Goal: Information Seeking & Learning: Check status

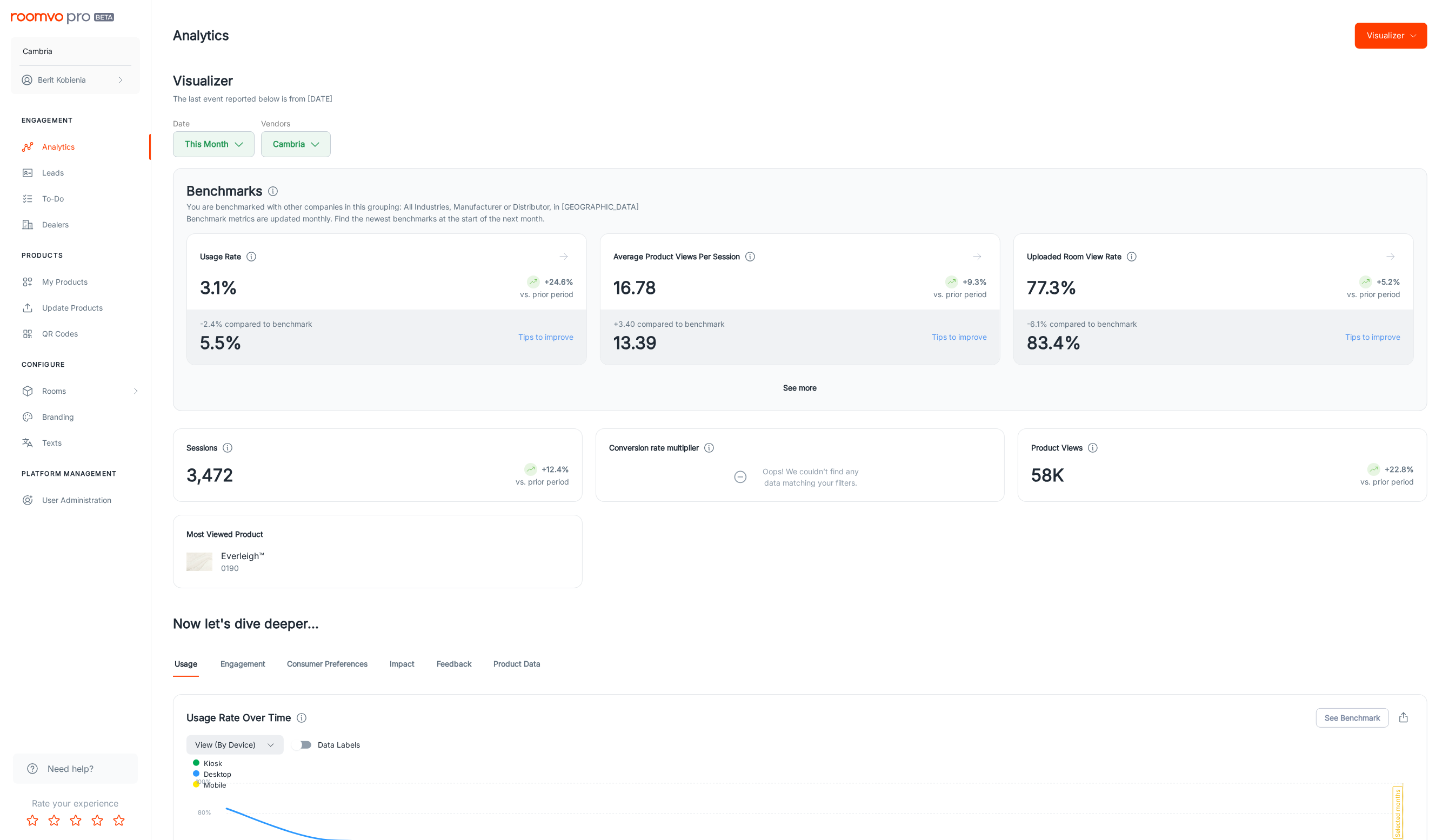
click at [1395, 19] on header "Analytics Visualizer" at bounding box center [800, 36] width 1280 height 72
click at [811, 384] on button "See more" at bounding box center [801, 388] width 42 height 19
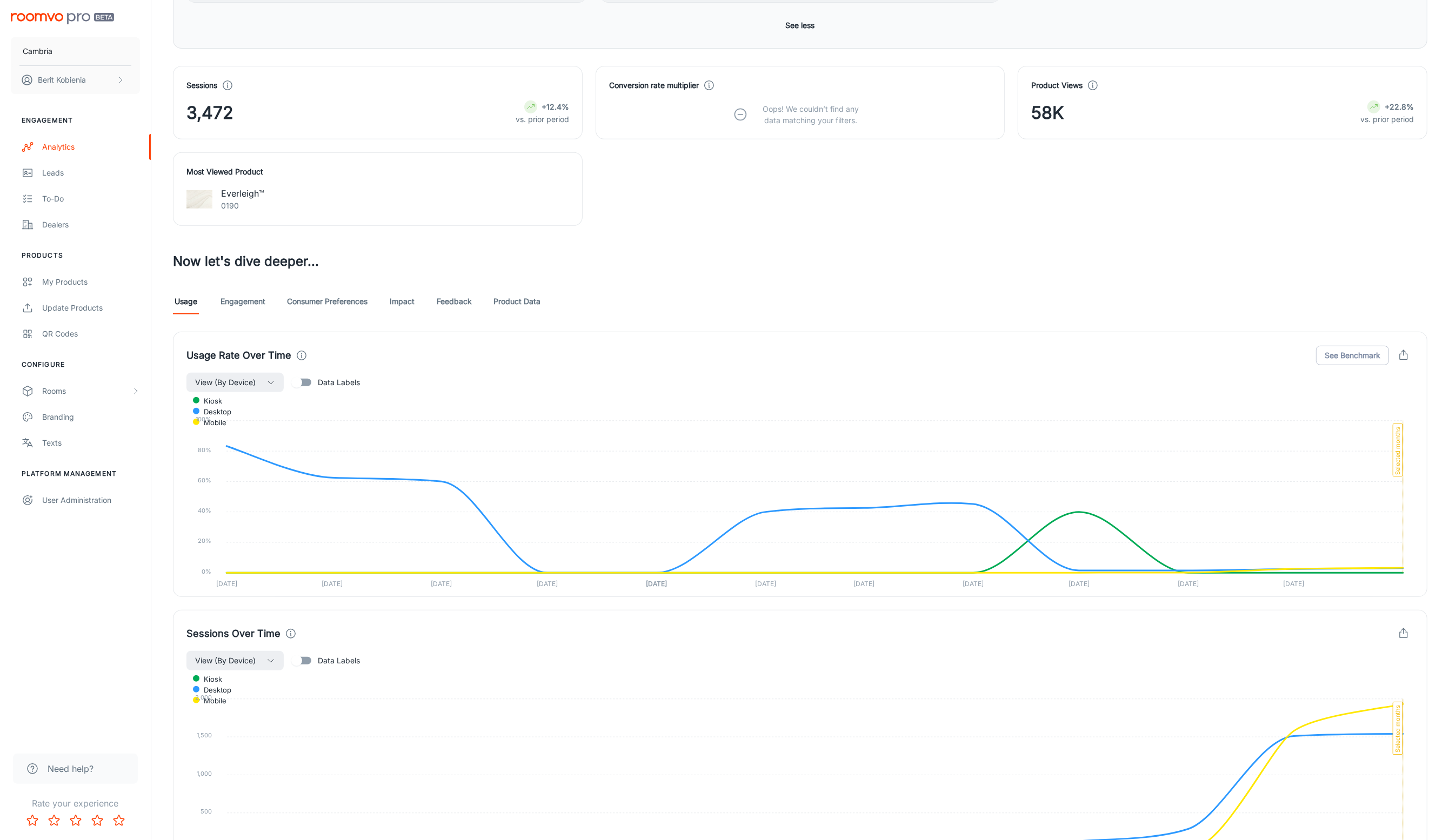
scroll to position [611, 0]
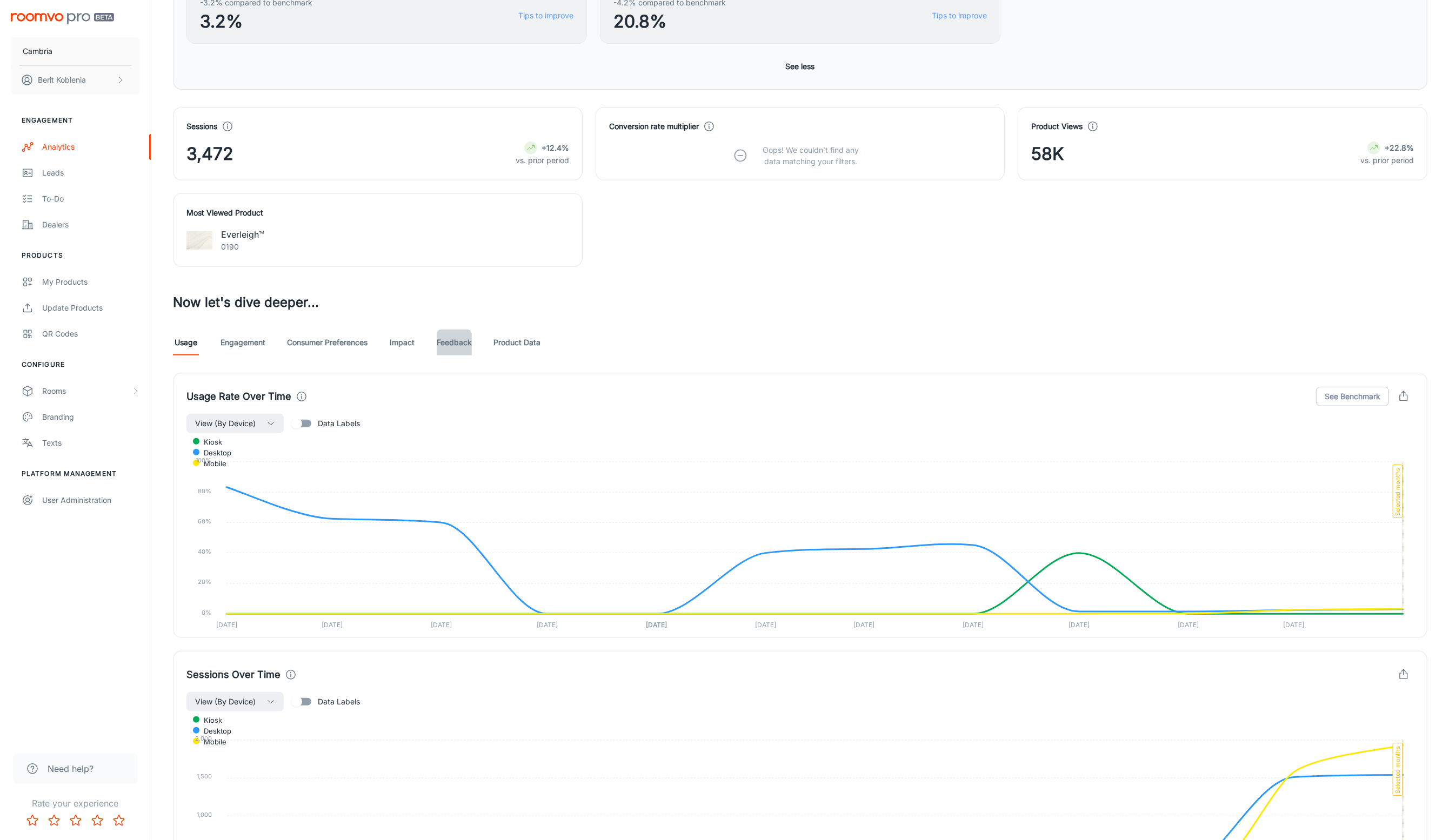
click at [469, 341] on link "Feedback" at bounding box center [455, 342] width 35 height 26
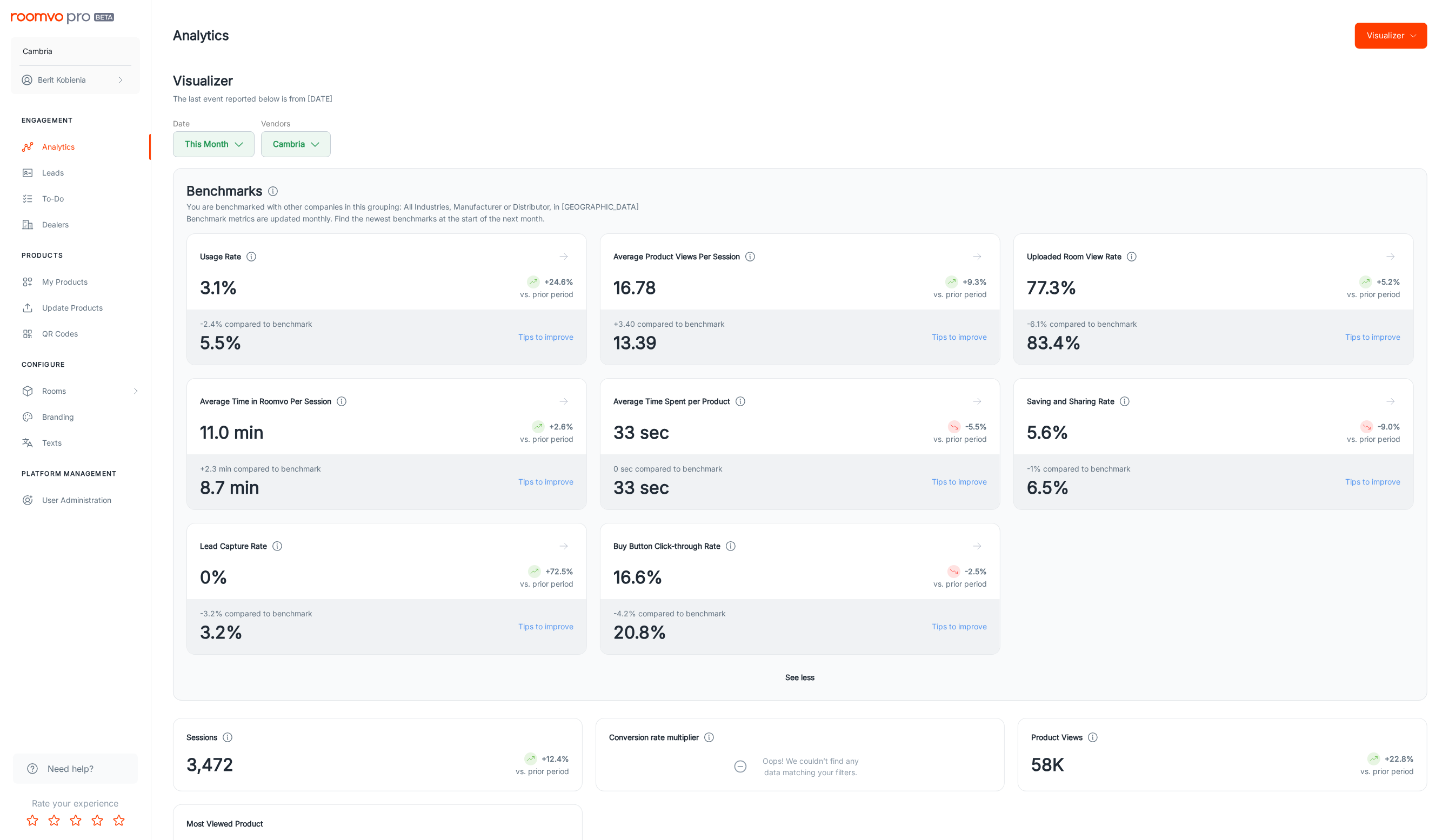
scroll to position [559, 0]
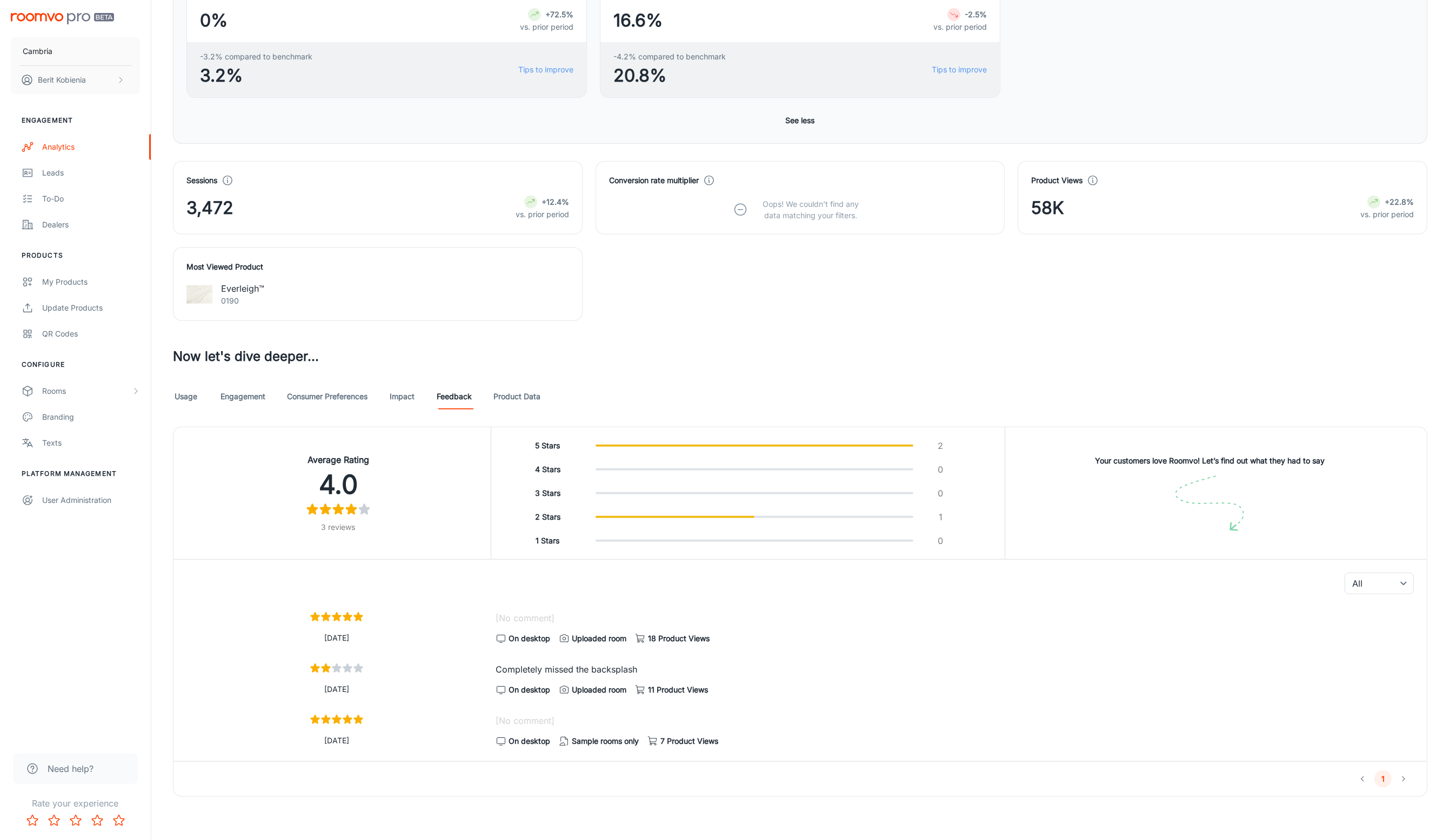
click at [526, 580] on div "All ​" at bounding box center [800, 581] width 1253 height 43
click at [528, 452] on button "5 Stars 2" at bounding box center [748, 446] width 505 height 19
type input "5"
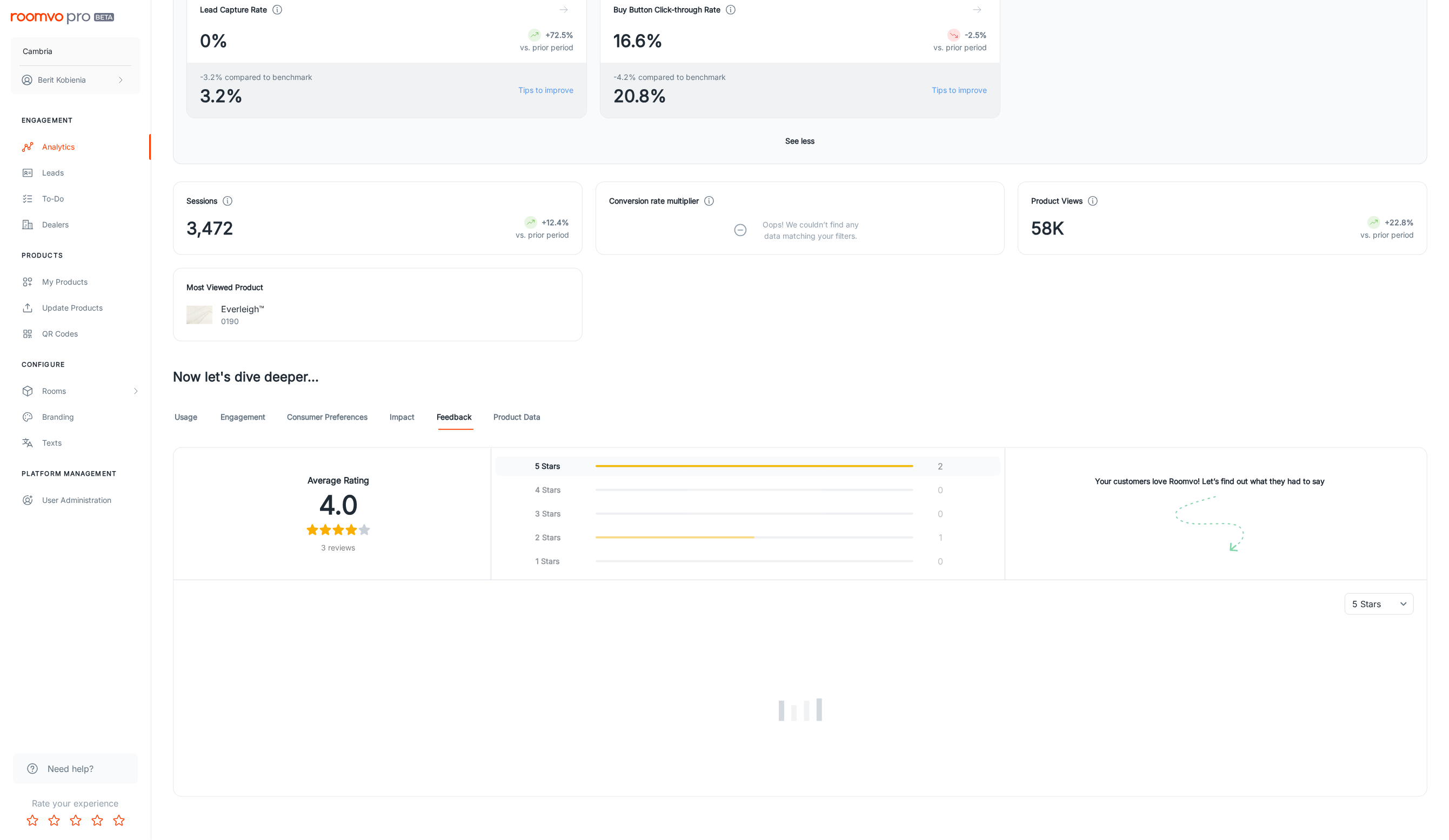
scroll to position [538, 0]
click at [453, 421] on link "Feedback" at bounding box center [455, 417] width 35 height 26
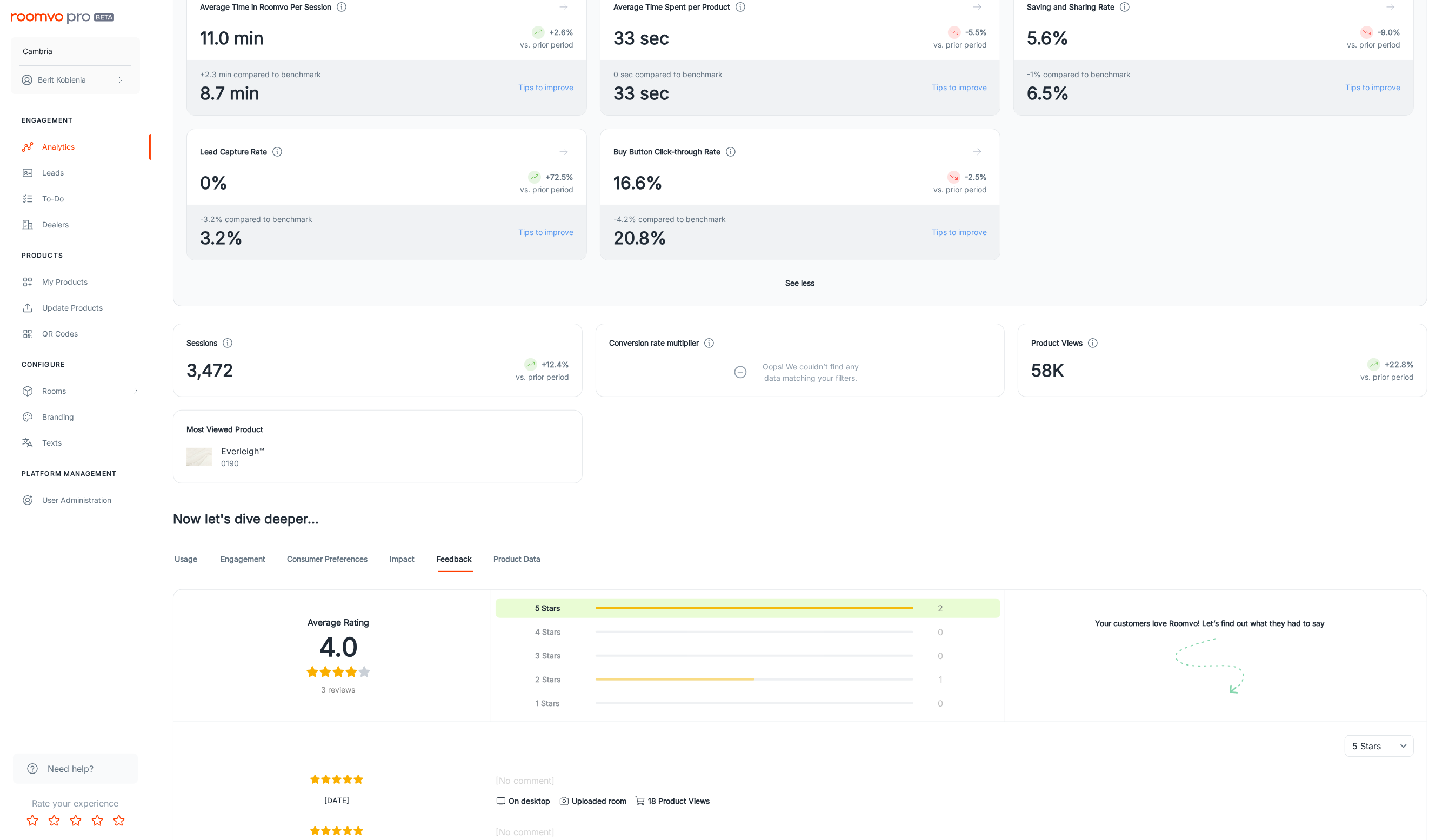
scroll to position [508, 0]
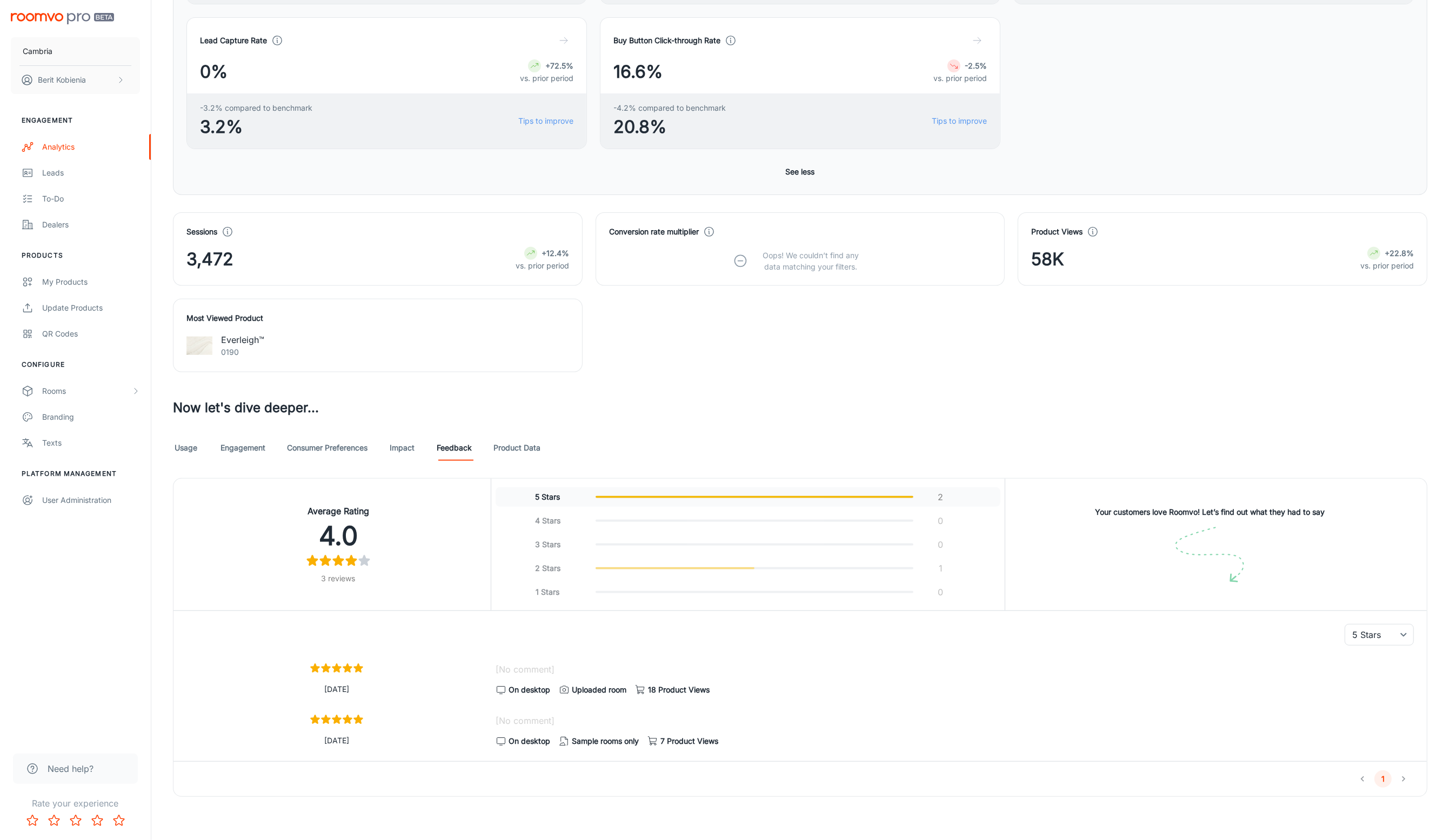
click at [870, 501] on div "5 Stars 2" at bounding box center [748, 497] width 496 height 13
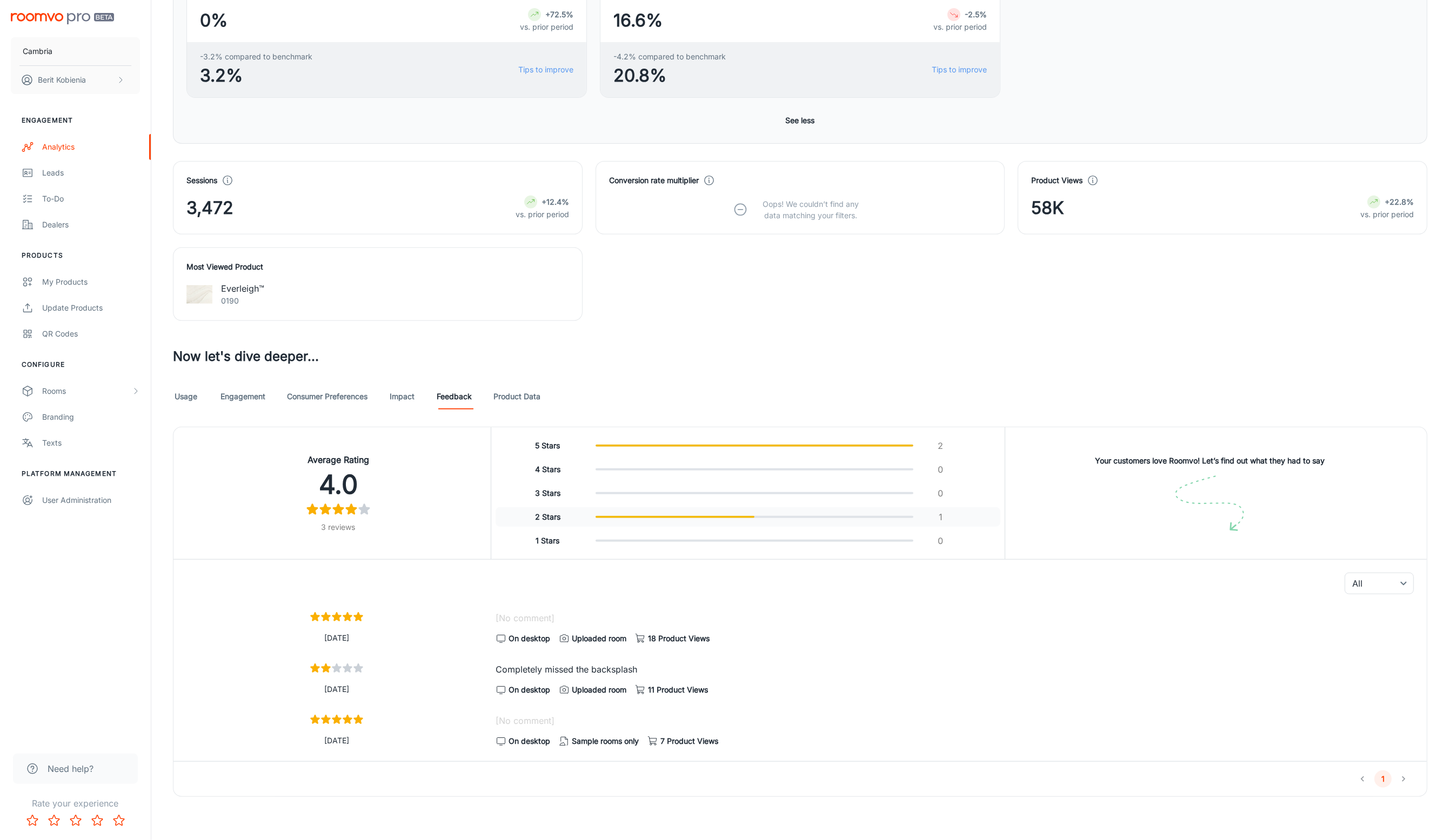
click at [767, 516] on span "button" at bounding box center [755, 517] width 318 height 2
type input "8"
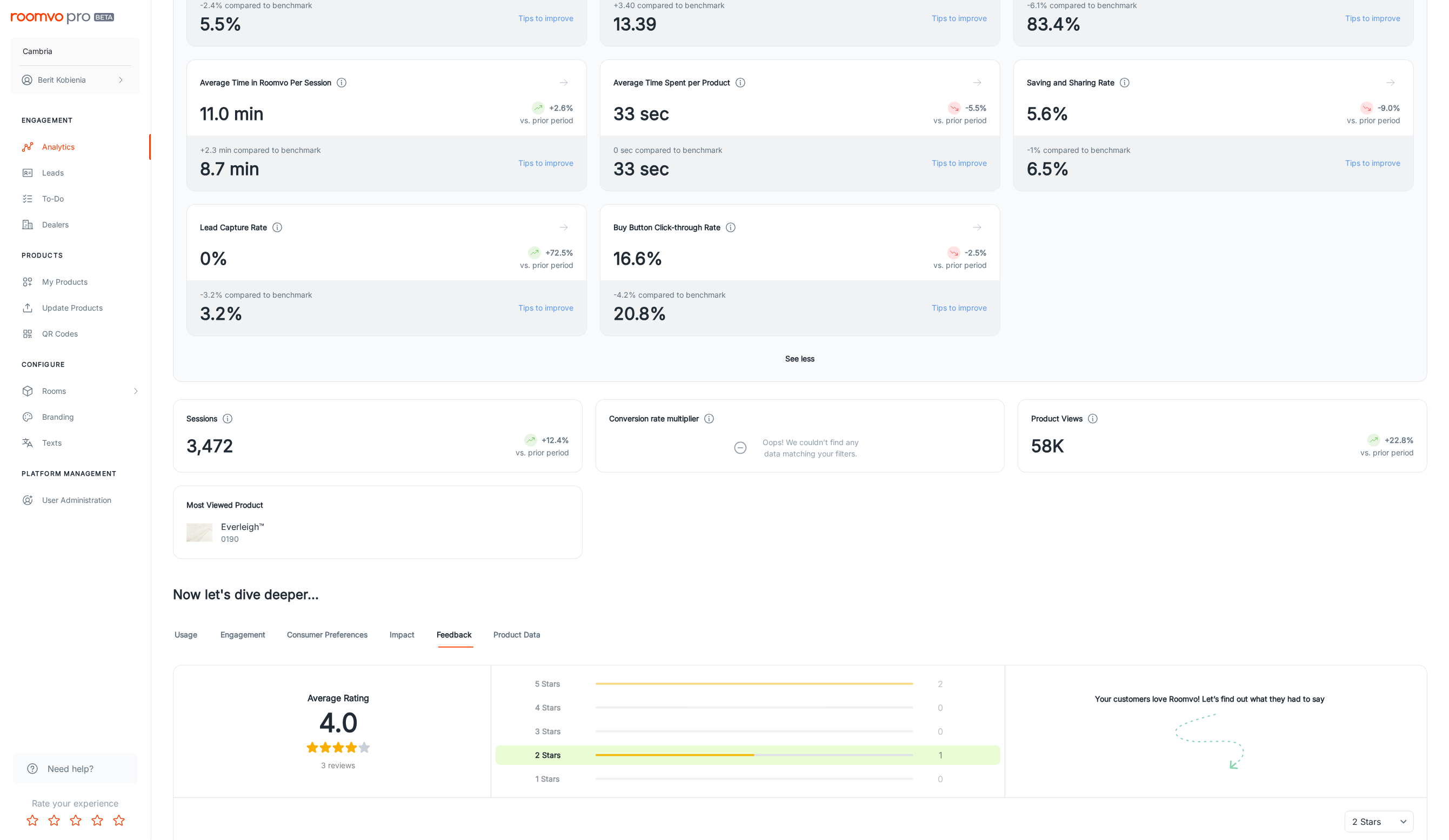
scroll to position [0, 0]
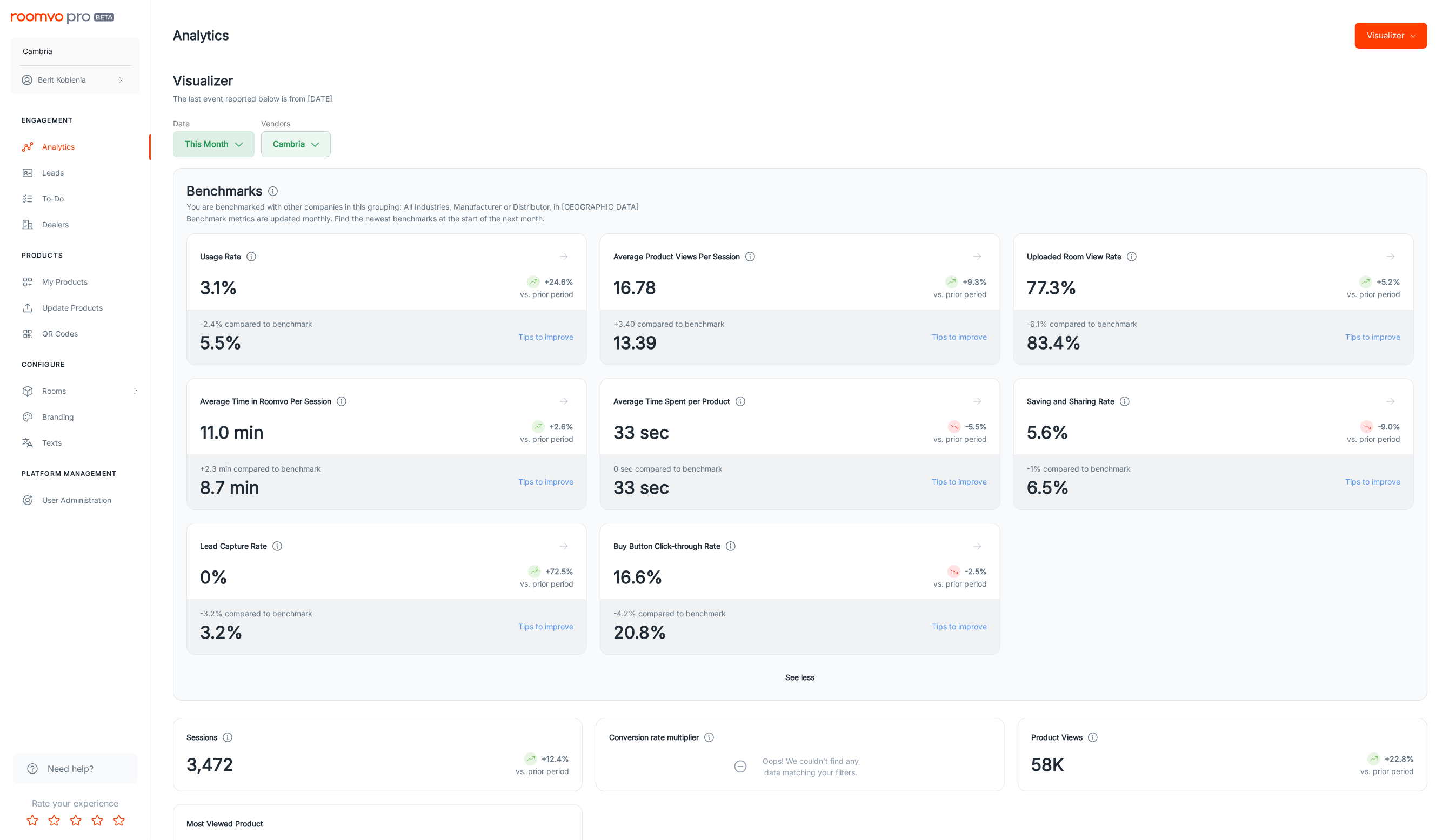
click at [233, 149] on icon "button" at bounding box center [239, 144] width 12 height 12
select select "7"
select select "2025"
select select "7"
select select "2025"
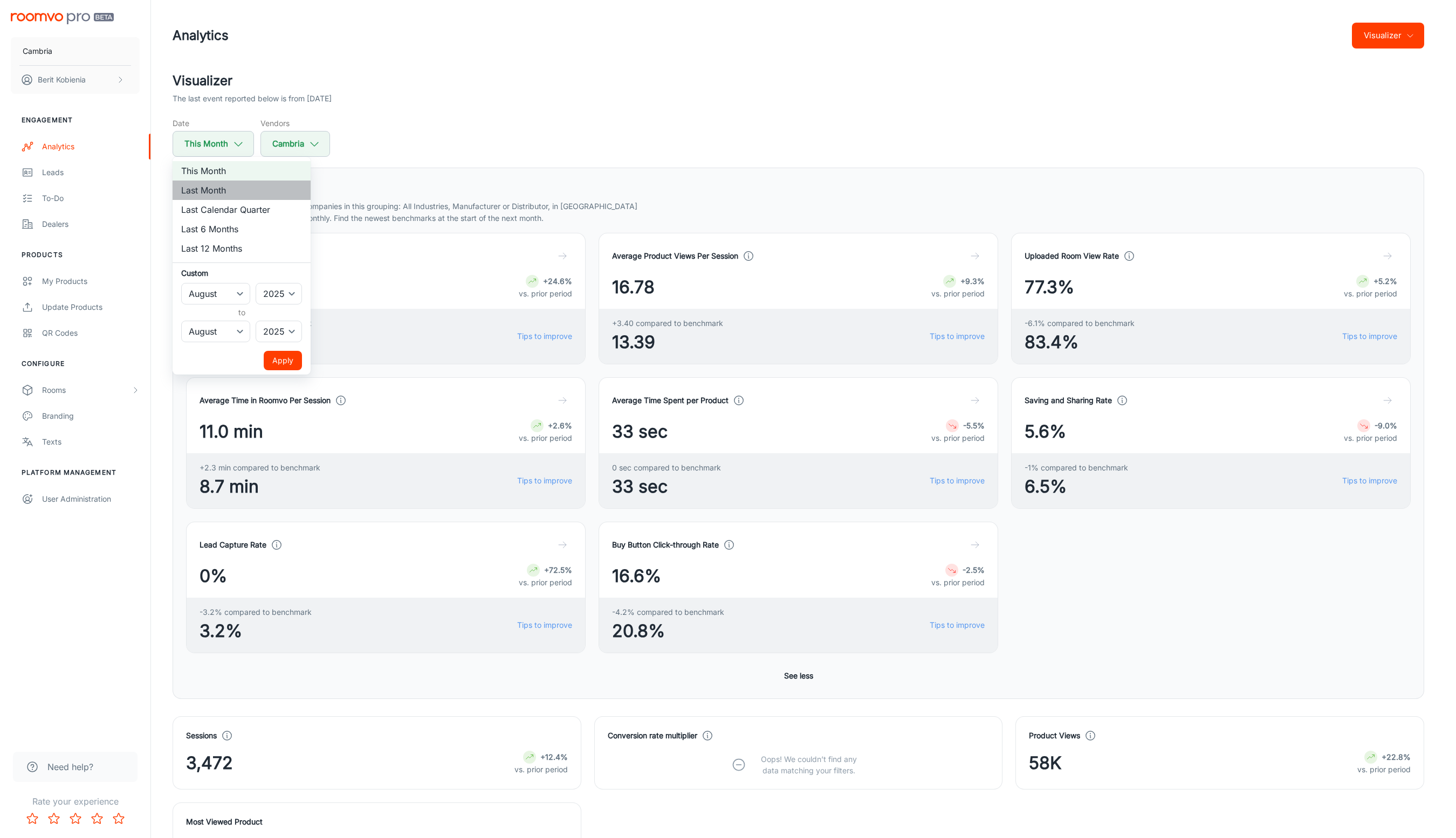
click at [226, 189] on li "Last Month" at bounding box center [241, 190] width 138 height 19
select select "6"
click at [291, 357] on button "Apply" at bounding box center [283, 361] width 38 height 19
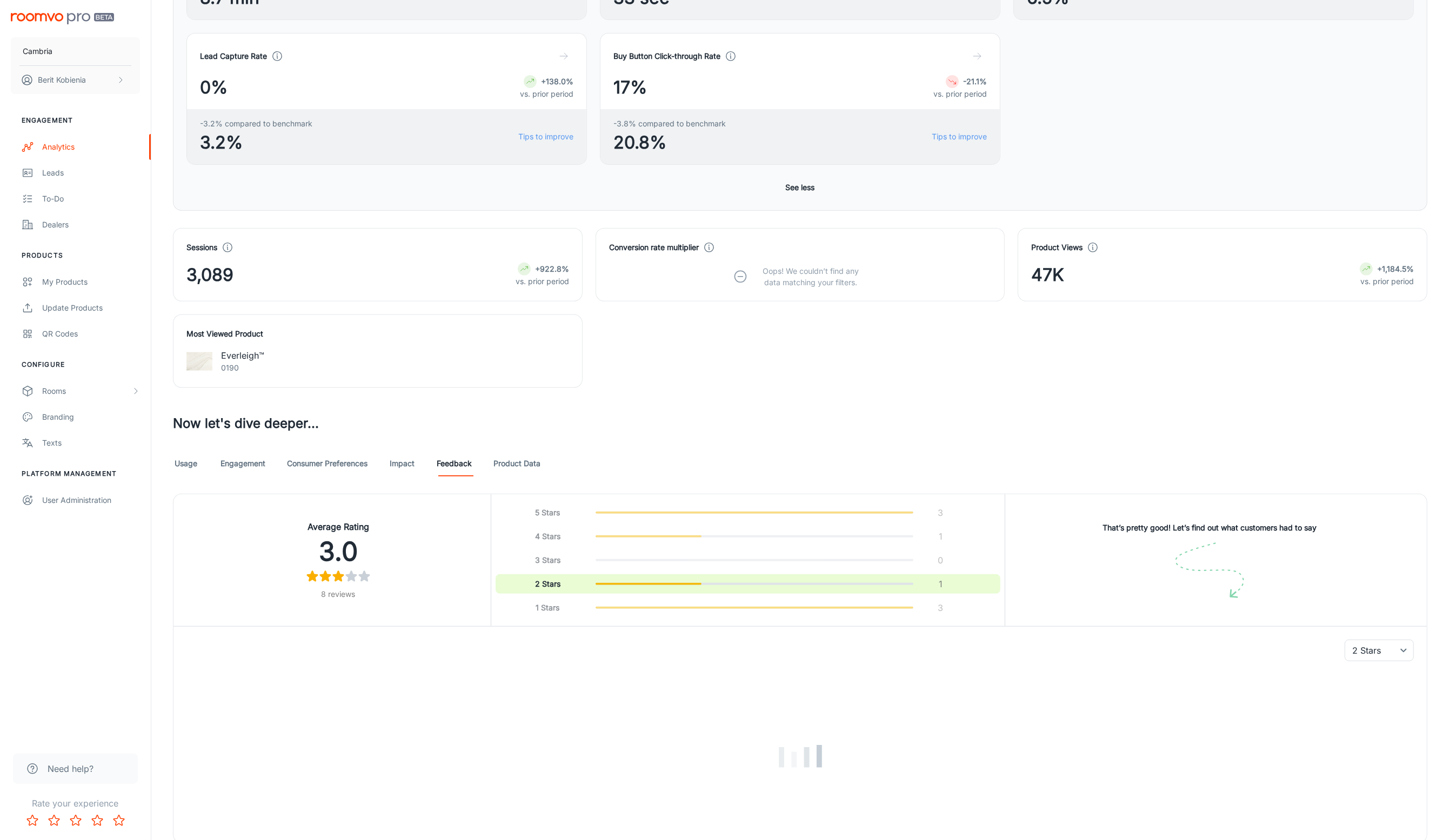
scroll to position [457, 0]
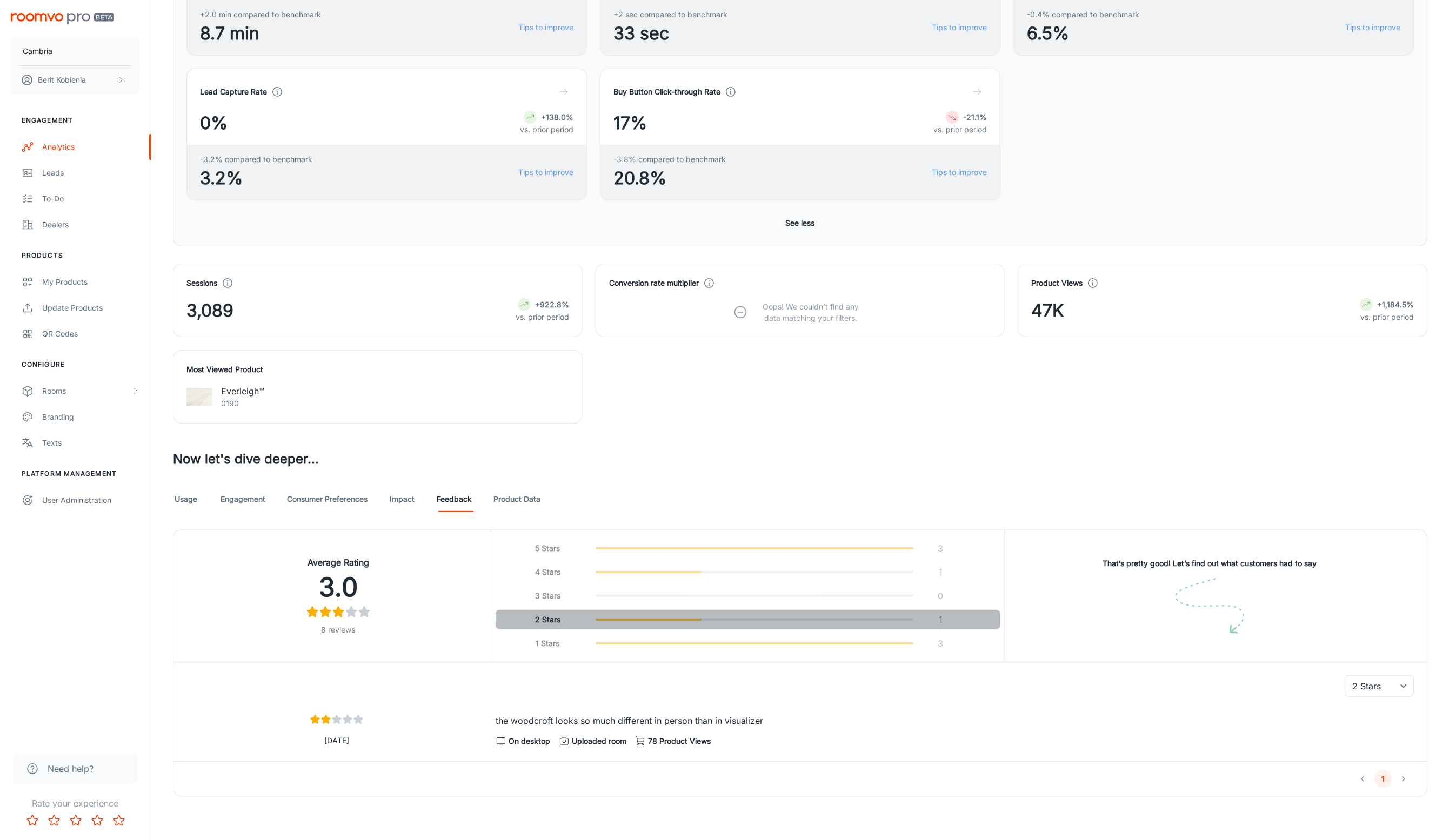
click at [602, 627] on button "2 Stars 1" at bounding box center [748, 620] width 505 height 19
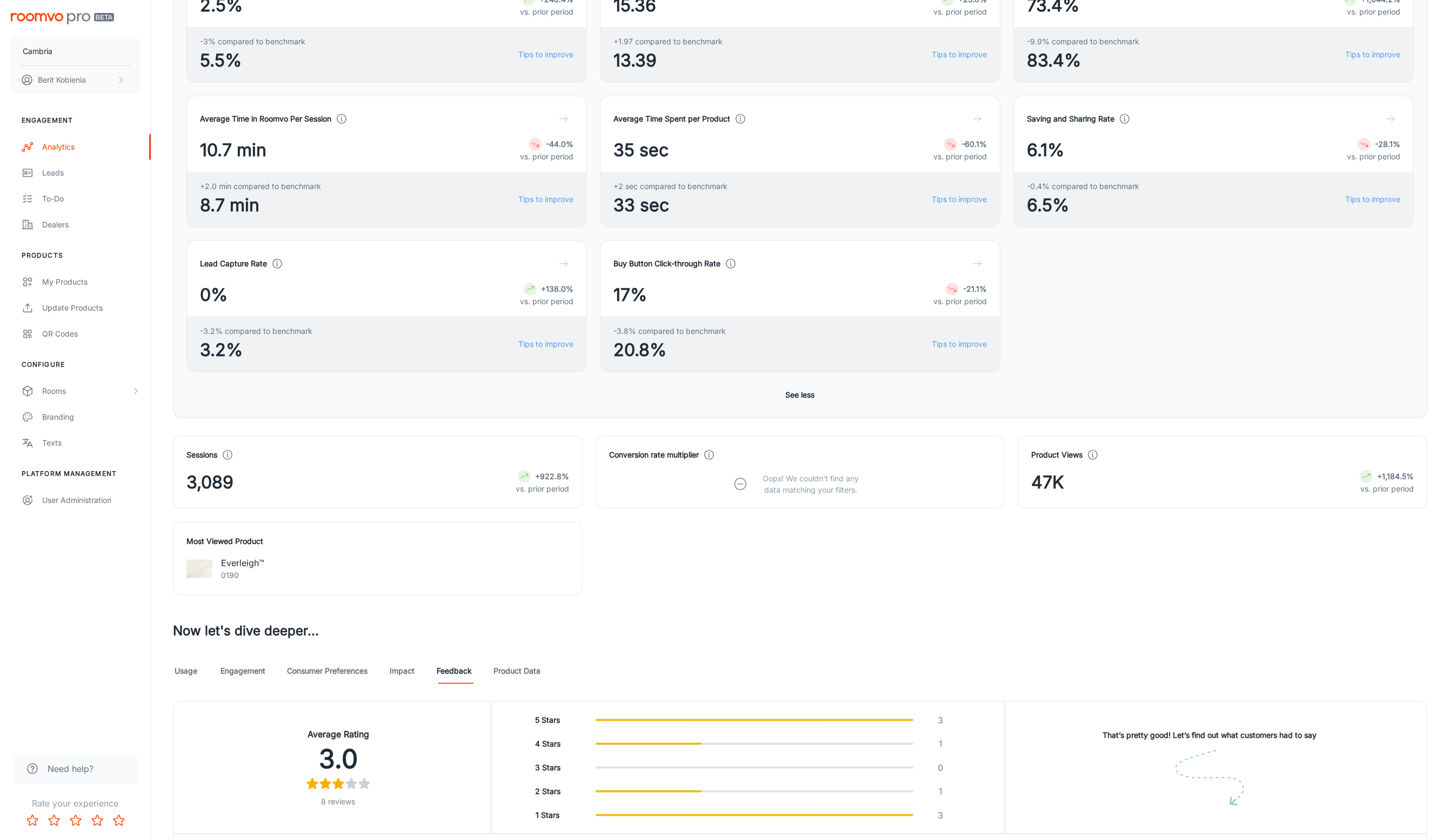
scroll to position [507, 0]
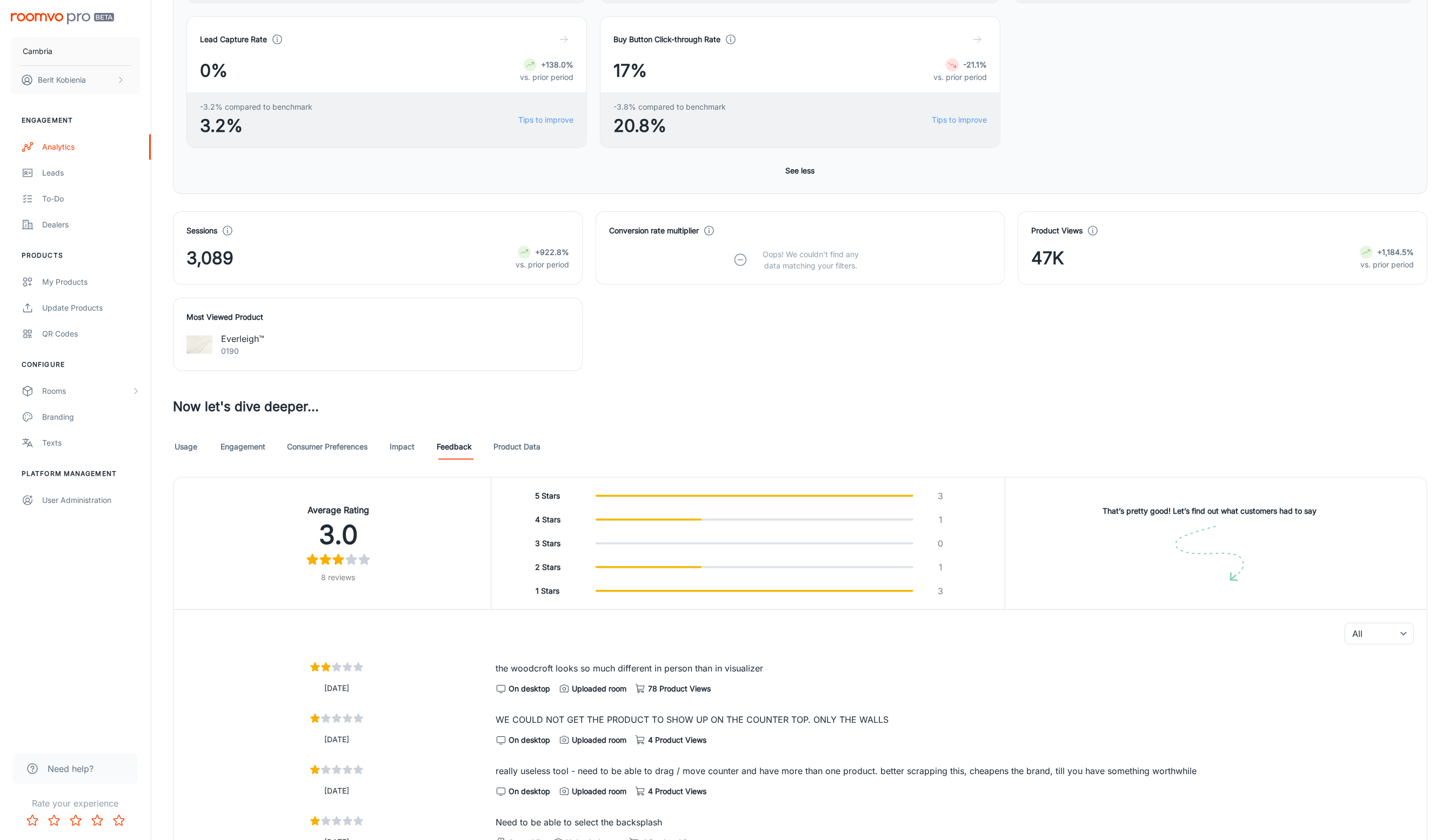
click at [314, 448] on link "Consumer Preferences" at bounding box center [327, 446] width 81 height 26
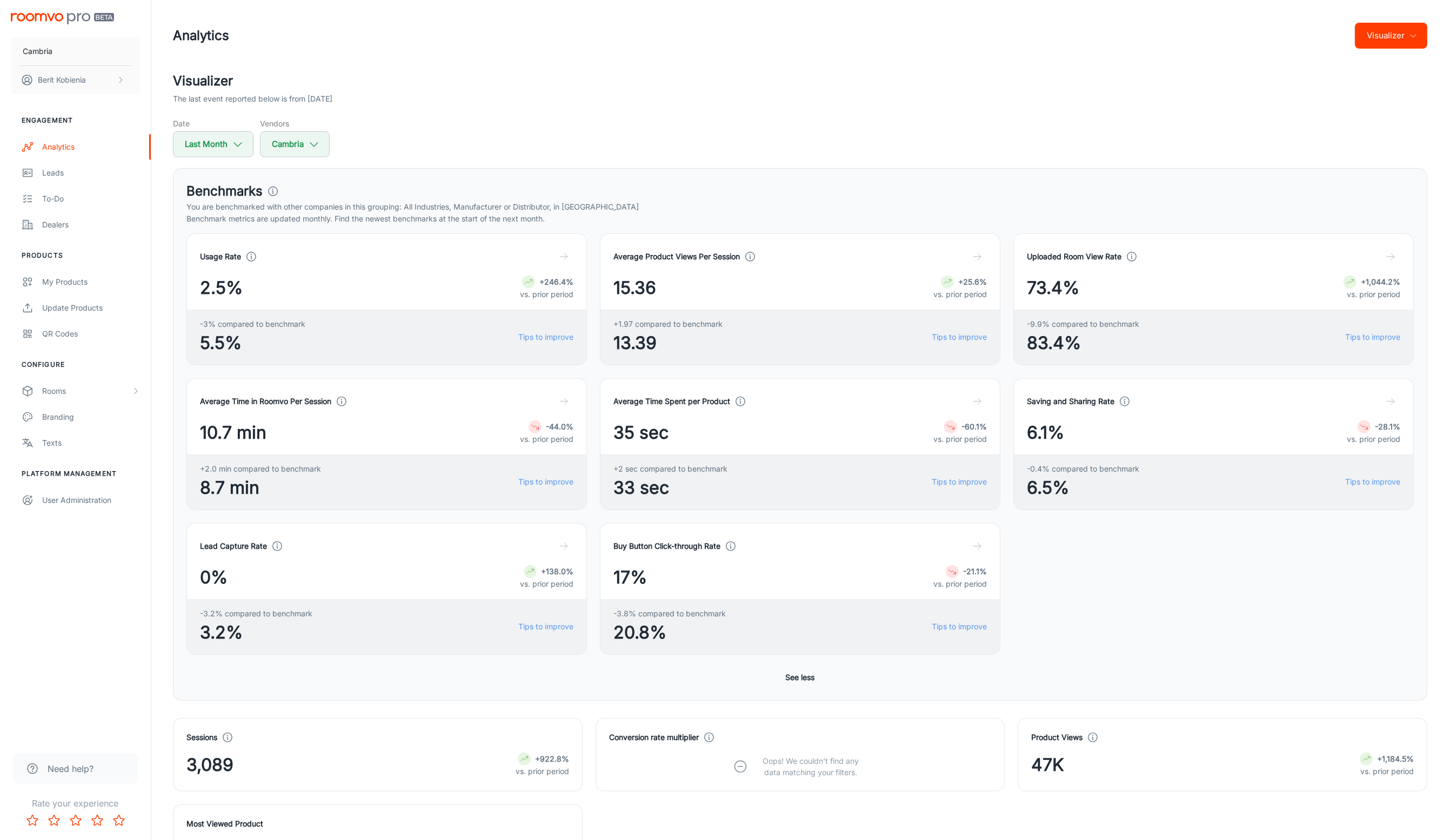
scroll to position [1, 0]
